Goal: Entertainment & Leisure: Consume media (video, audio)

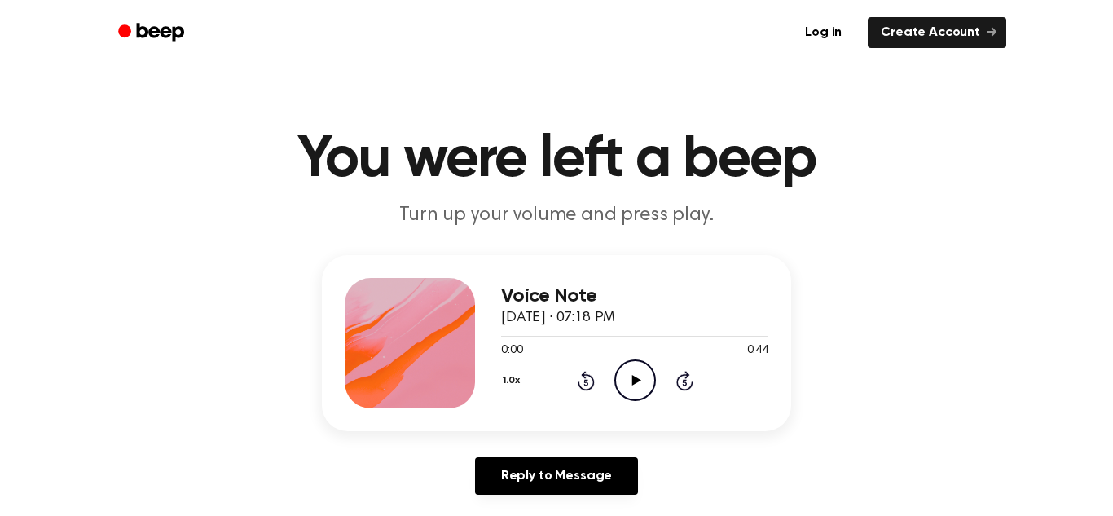
click at [646, 363] on circle at bounding box center [635, 380] width 40 height 40
click at [641, 372] on icon "Play Audio" at bounding box center [635, 380] width 42 height 42
click at [590, 374] on icon "Rewind 5 seconds" at bounding box center [586, 380] width 18 height 21
click at [591, 374] on icon "Rewind 5 seconds" at bounding box center [586, 380] width 18 height 21
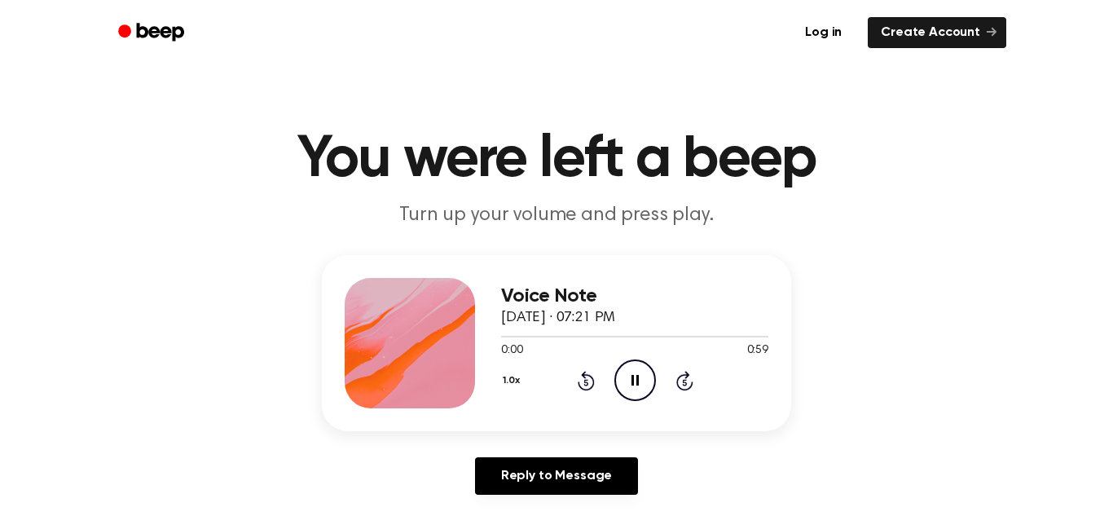
click at [591, 374] on icon "Rewind 5 seconds" at bounding box center [586, 380] width 18 height 21
